Goal: Transaction & Acquisition: Subscribe to service/newsletter

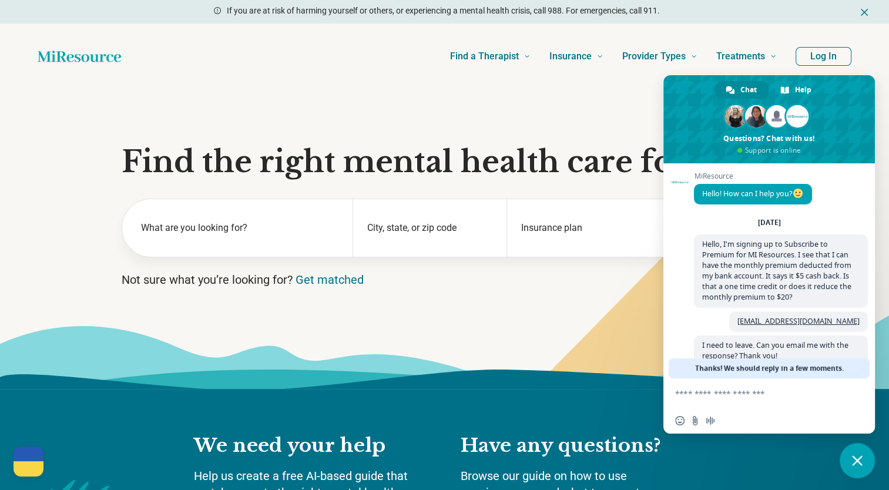
click at [813, 55] on button "Log In" at bounding box center [823, 56] width 56 height 19
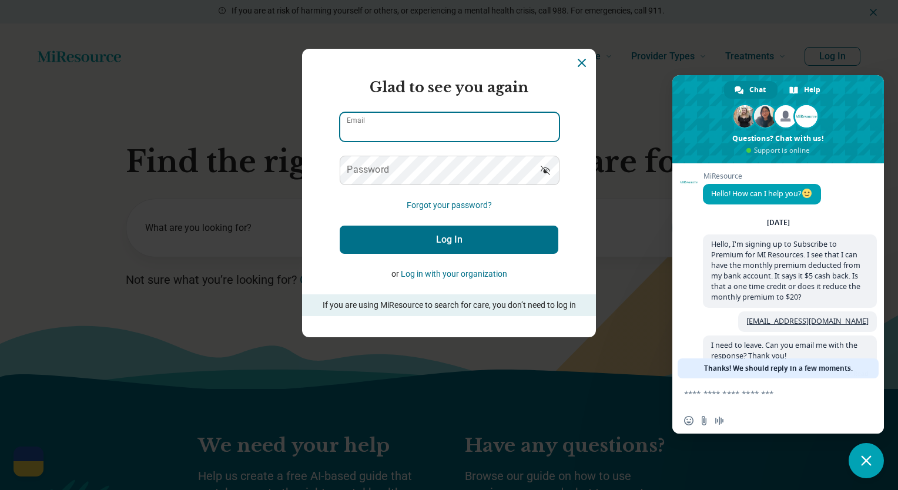
type input "**********"
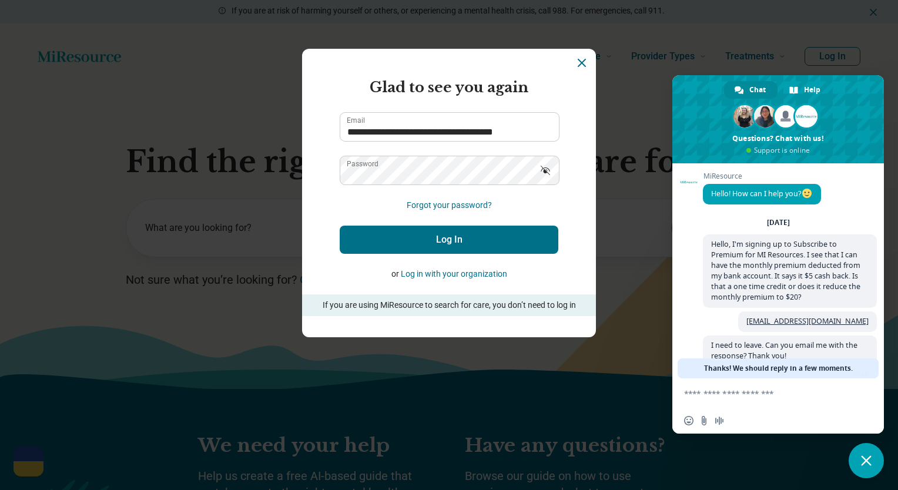
click at [444, 239] on button "Log In" at bounding box center [449, 240] width 219 height 28
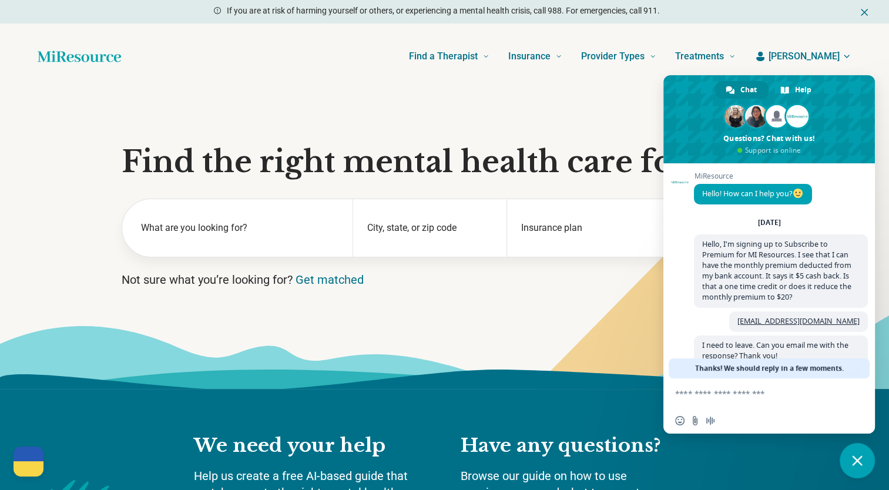
click at [821, 54] on span "[PERSON_NAME]" at bounding box center [803, 56] width 71 height 14
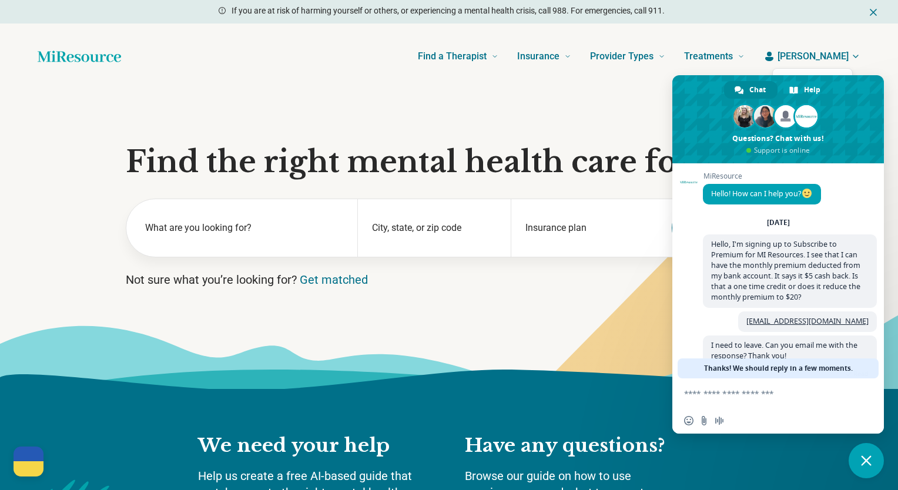
click at [831, 89] on link "My dashboard" at bounding box center [812, 91] width 79 height 31
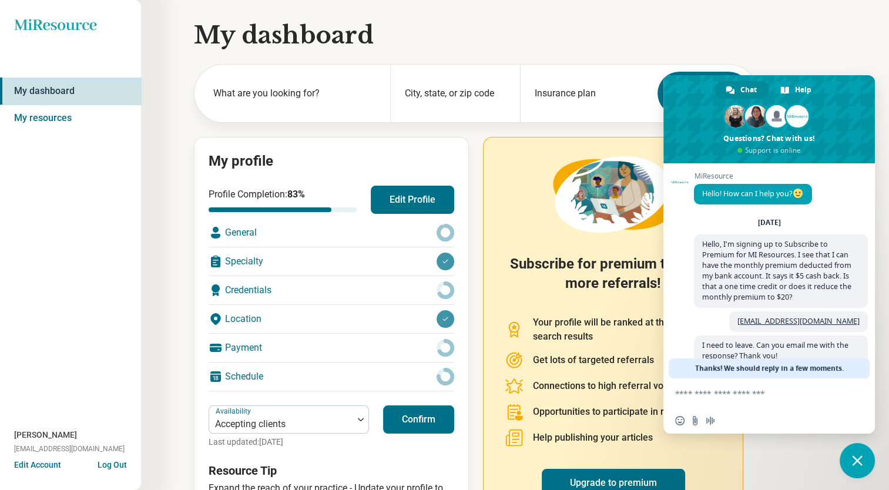
click at [858, 461] on span "Close chat" at bounding box center [857, 460] width 11 height 11
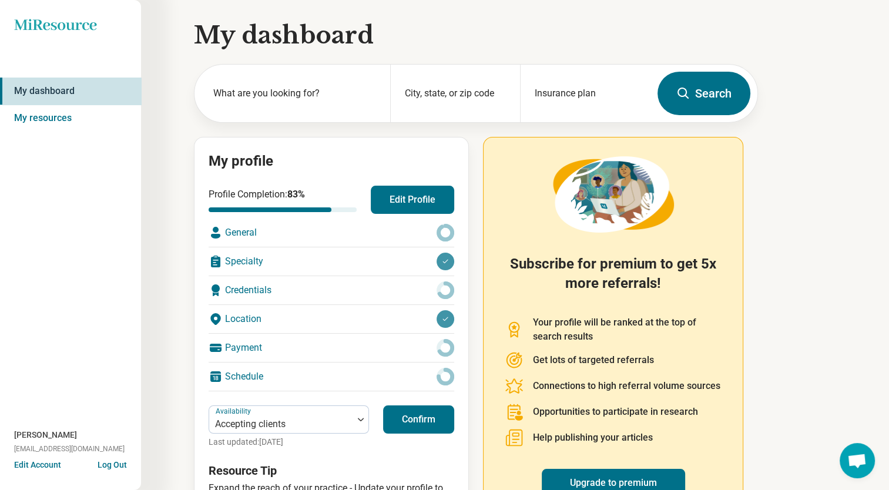
click at [293, 338] on div "Payment" at bounding box center [332, 348] width 246 height 28
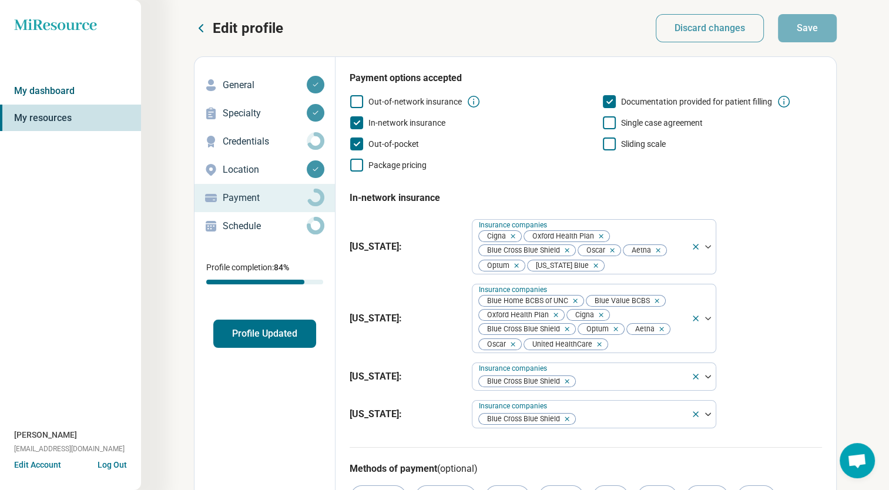
click at [34, 88] on link "My dashboard" at bounding box center [70, 91] width 141 height 27
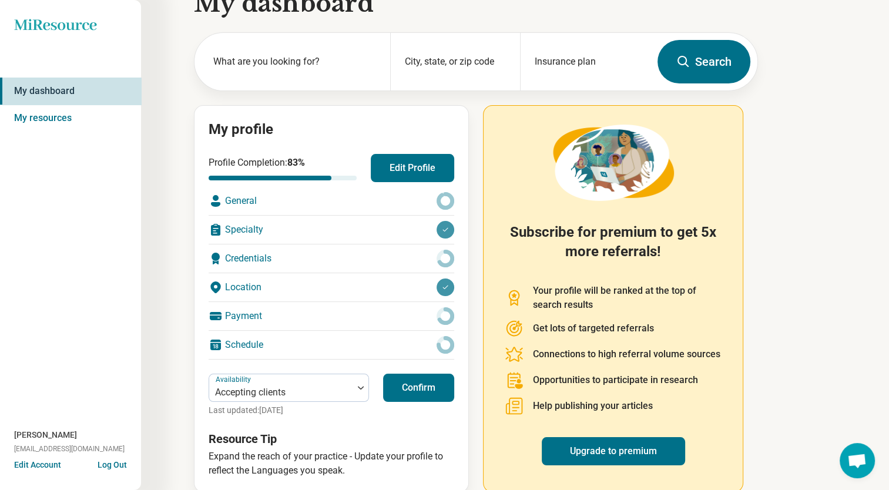
scroll to position [49, 0]
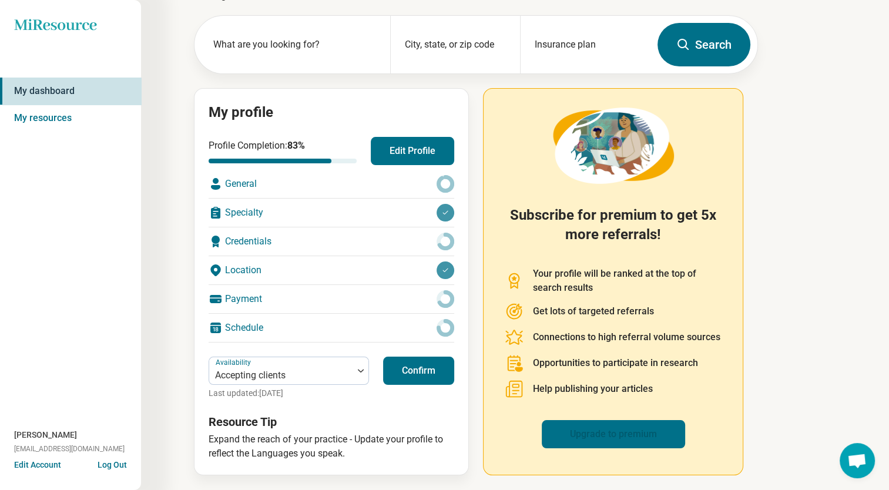
click at [606, 433] on link "Upgrade to premium" at bounding box center [613, 434] width 143 height 28
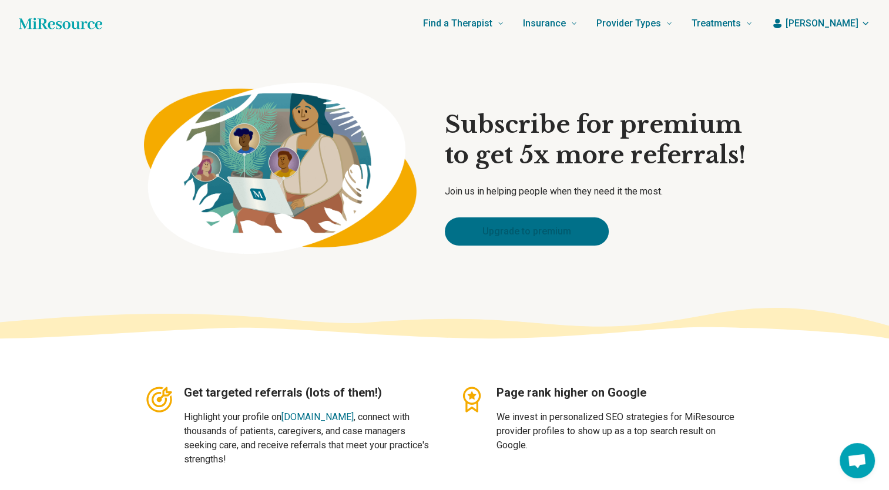
type textarea "*"
click at [568, 236] on link "Upgrade to premium" at bounding box center [527, 231] width 164 height 28
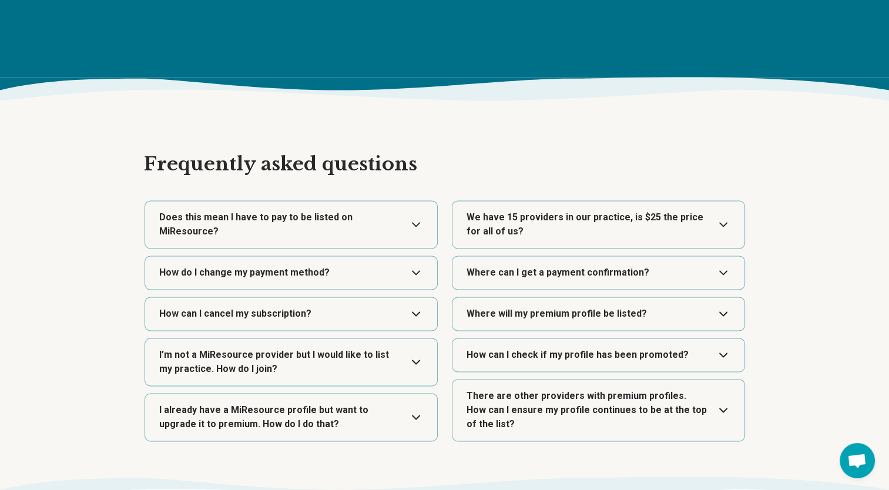
scroll to position [1654, 0]
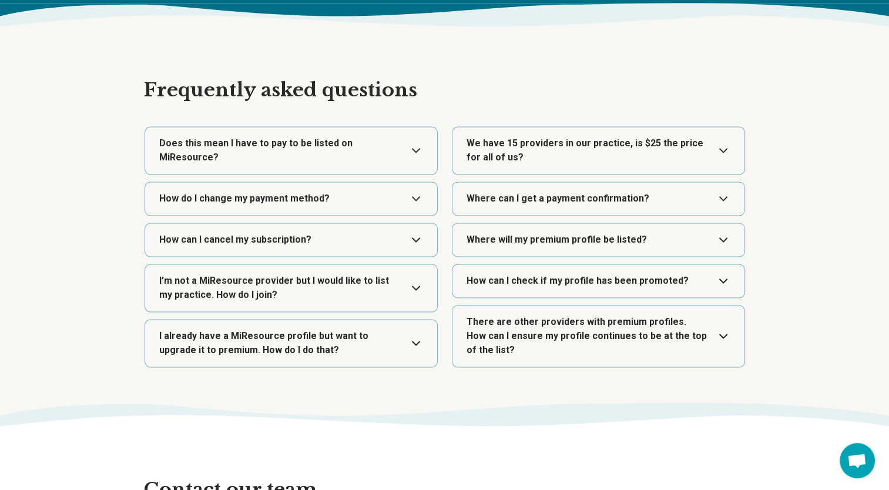
click at [409, 325] on button "Expand" at bounding box center [291, 343] width 283 height 47
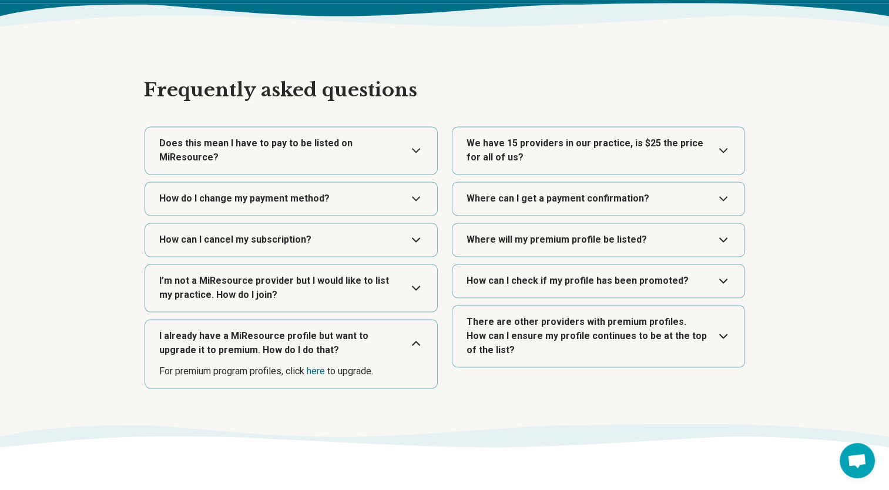
click at [727, 147] on button "Expand" at bounding box center [598, 150] width 283 height 47
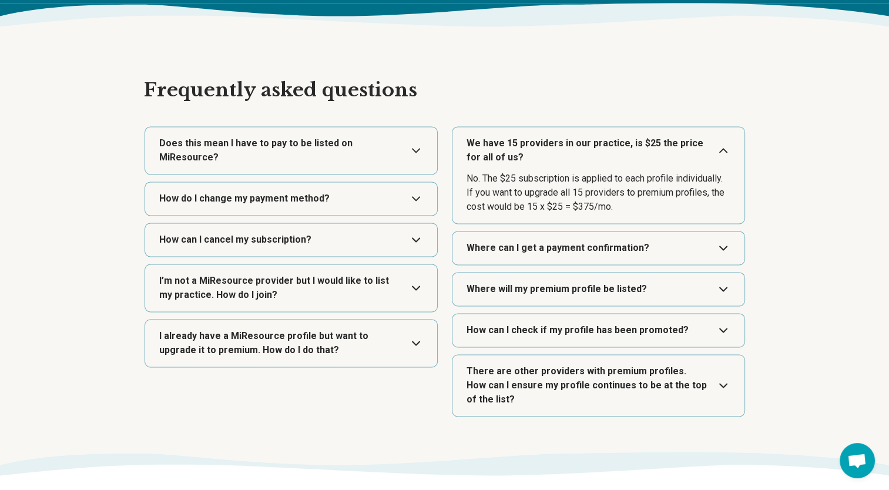
click at [724, 247] on button "Expand" at bounding box center [598, 247] width 283 height 33
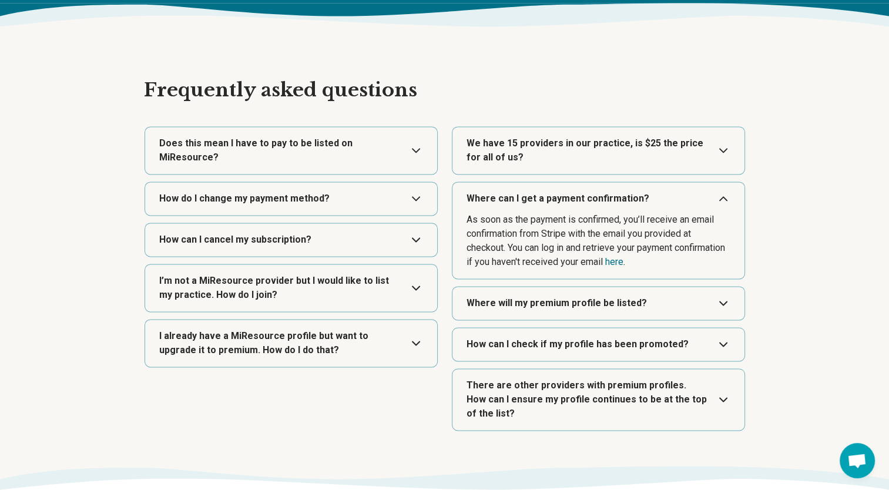
click at [728, 300] on button "Expand" at bounding box center [598, 303] width 283 height 33
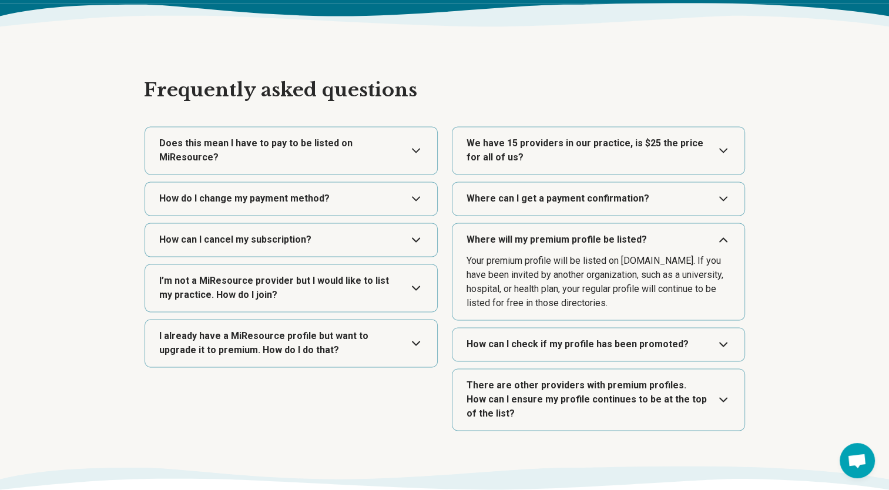
click at [724, 341] on button "Expand" at bounding box center [598, 344] width 283 height 33
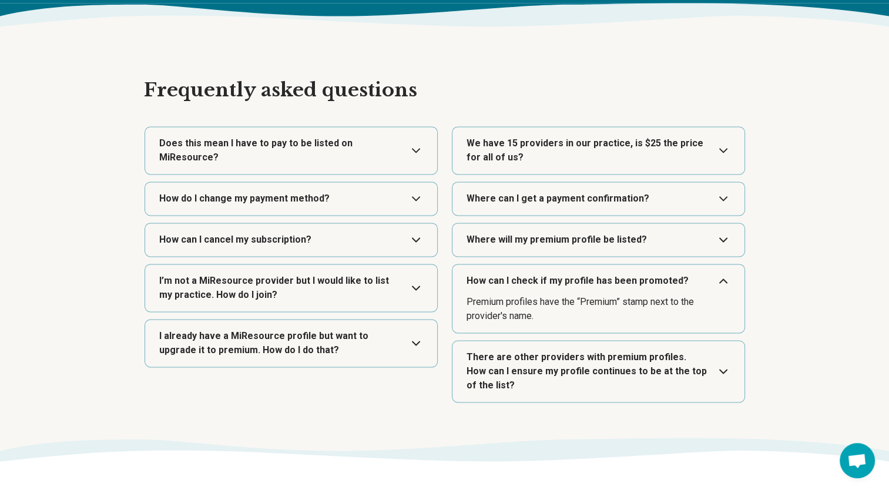
click at [727, 367] on button "Expand" at bounding box center [598, 371] width 283 height 61
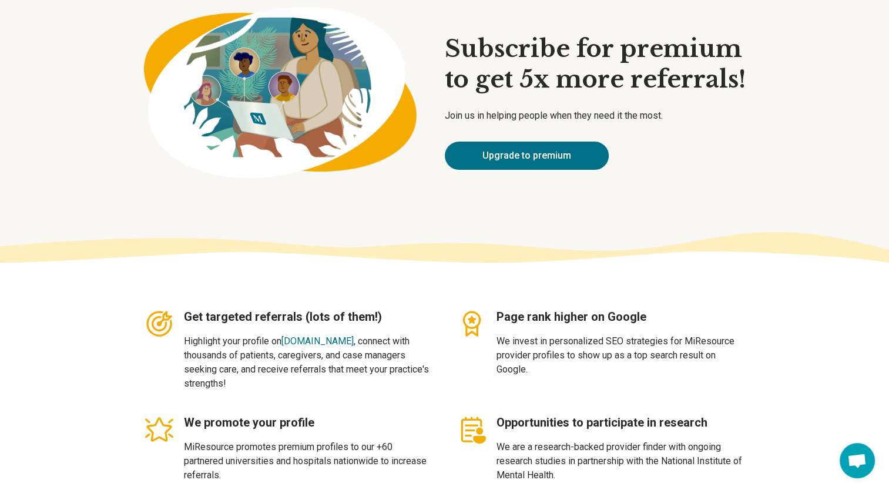
scroll to position [0, 0]
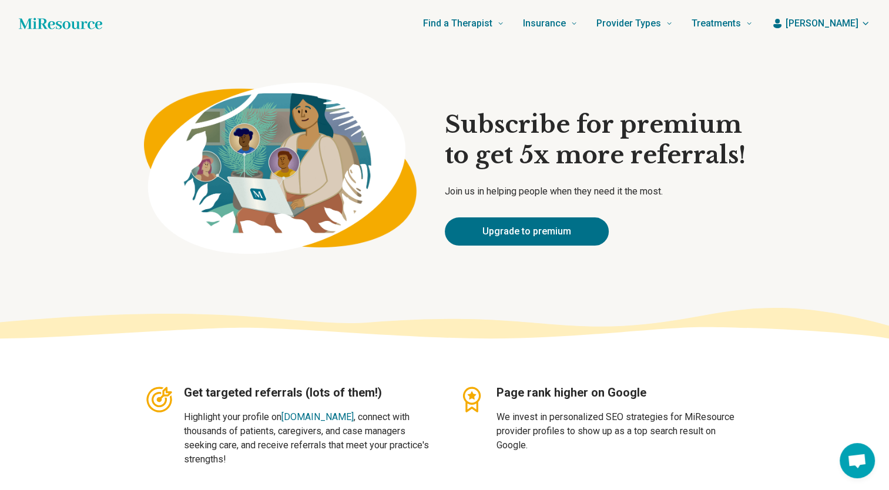
click at [840, 20] on span "[PERSON_NAME]" at bounding box center [821, 23] width 73 height 14
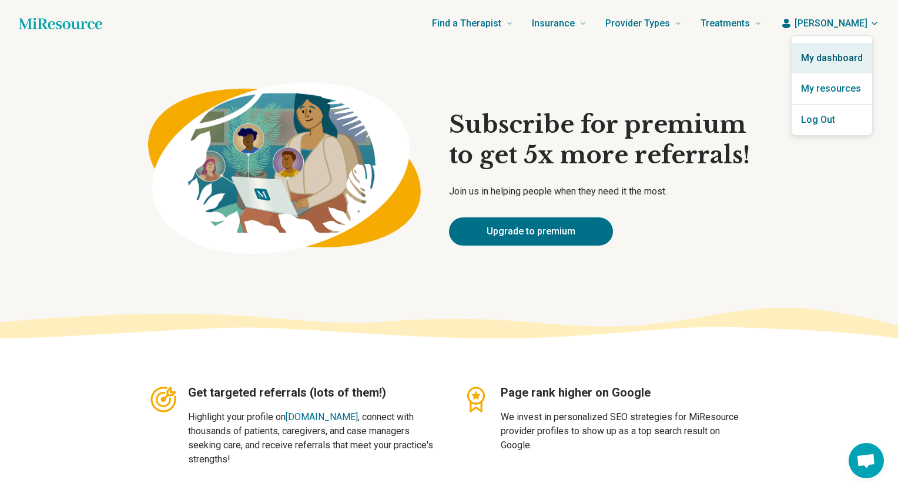
drag, startPoint x: 824, startPoint y: 122, endPoint x: 797, endPoint y: 68, distance: 59.9
click at [824, 122] on button "Log Out" at bounding box center [831, 120] width 80 height 31
click at [826, 125] on button "Log Out" at bounding box center [831, 120] width 80 height 31
click at [802, 120] on button "Log Out" at bounding box center [831, 120] width 80 height 31
